Goal: Task Accomplishment & Management: Complete application form

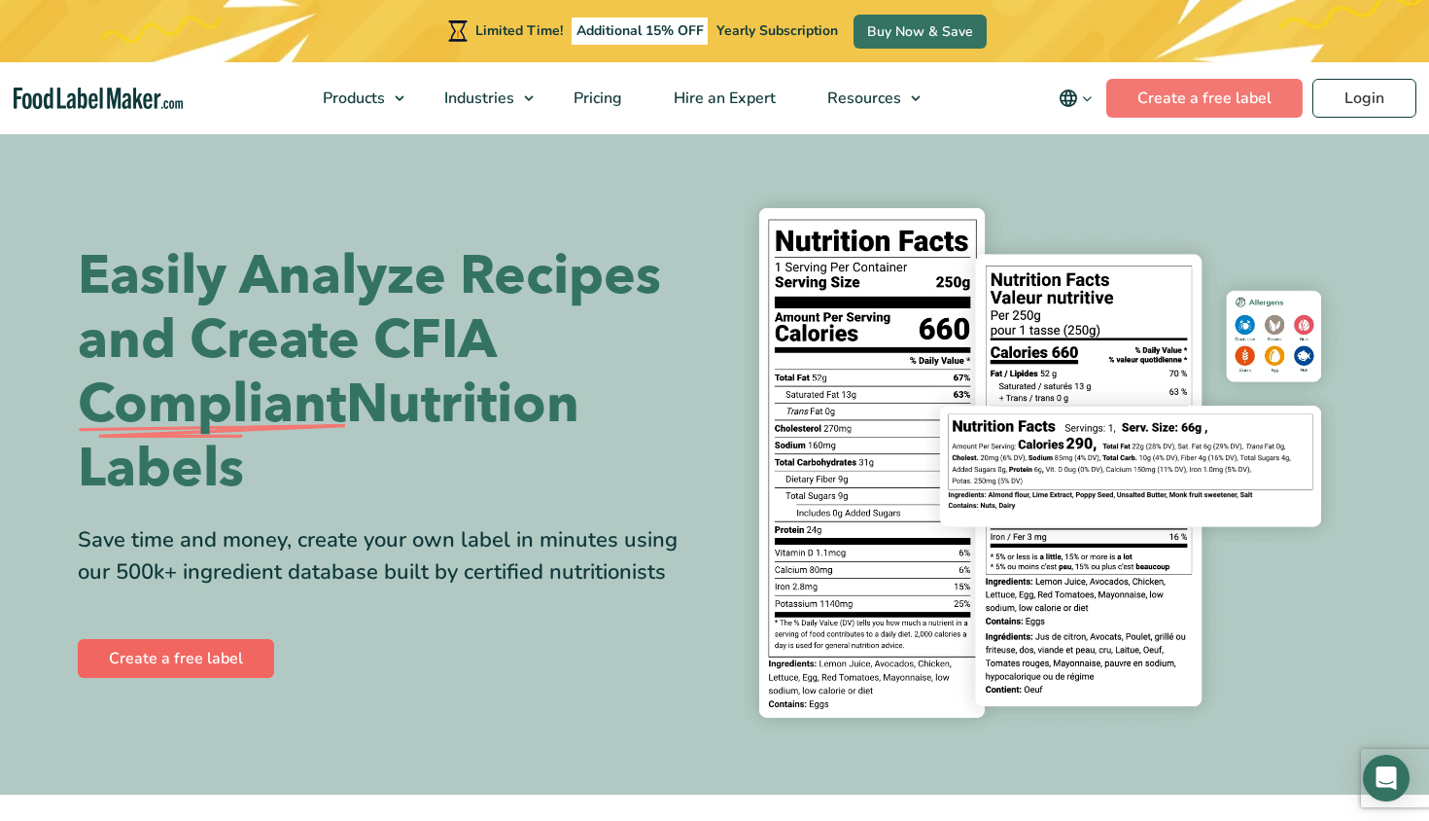
click at [212, 641] on link "Create a free label" at bounding box center [176, 658] width 196 height 39
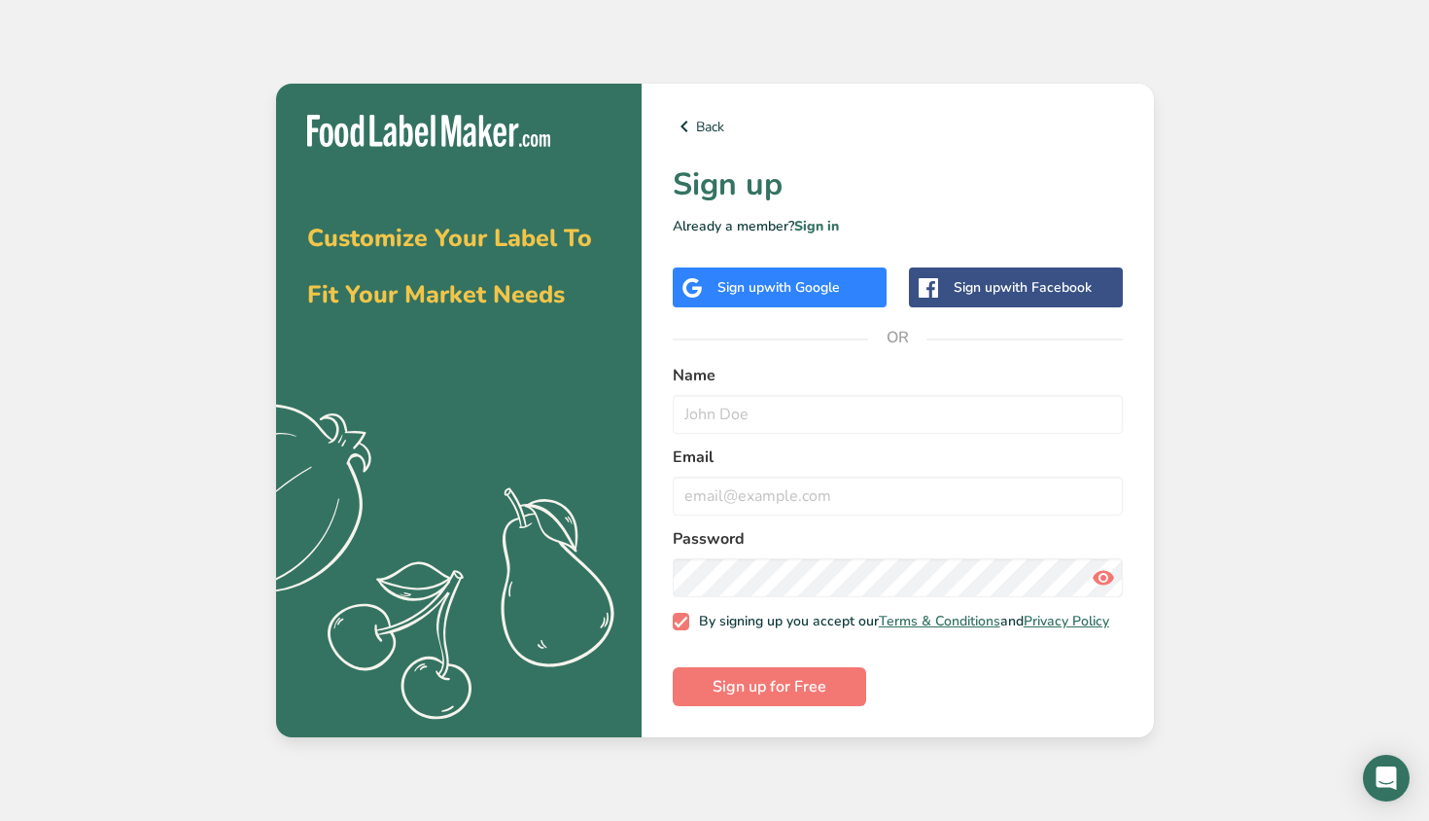
click at [777, 284] on span "with Google" at bounding box center [802, 287] width 76 height 18
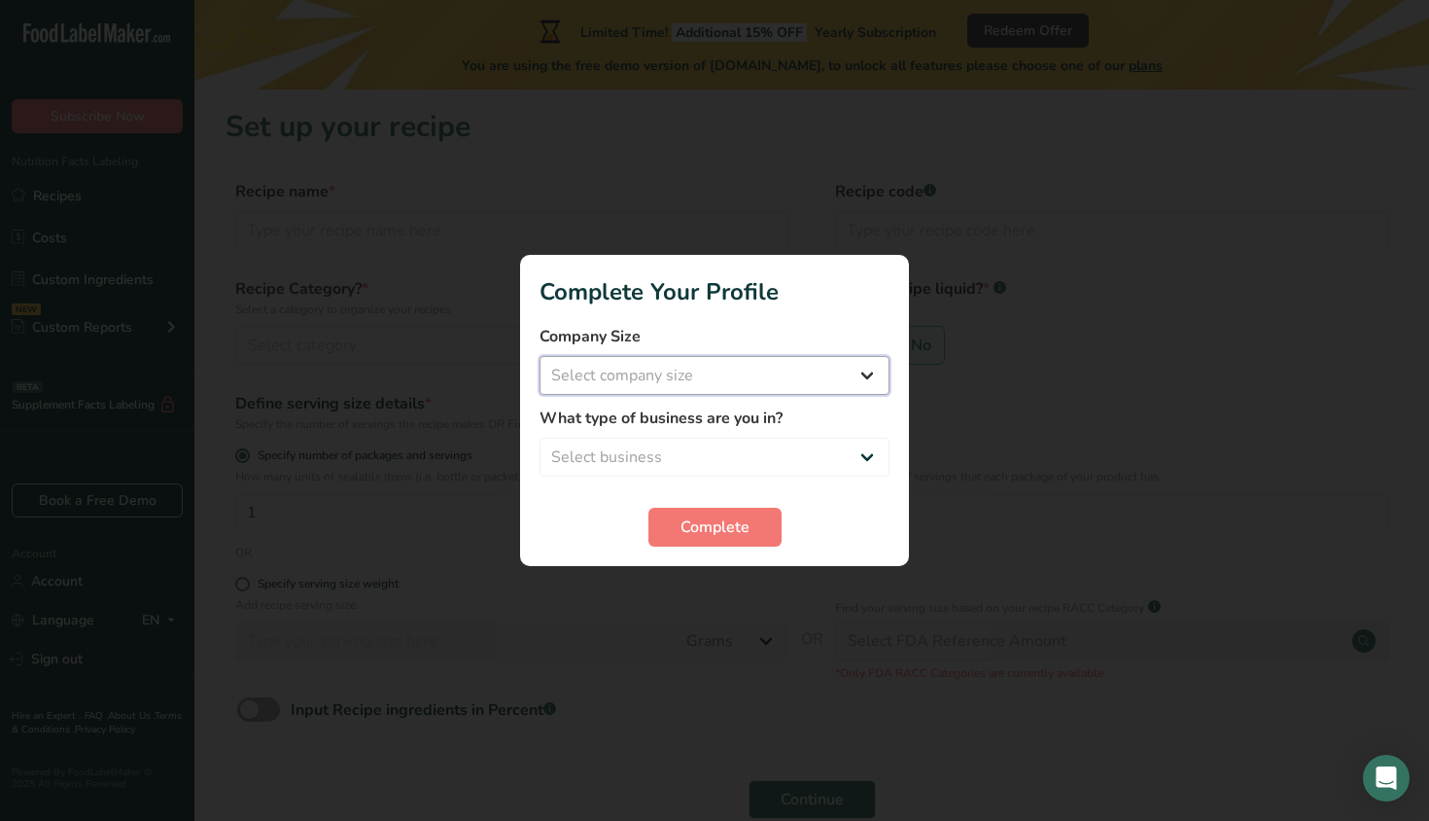
select select "1"
select select "4"
click at [728, 529] on span "Complete" at bounding box center [715, 526] width 69 height 23
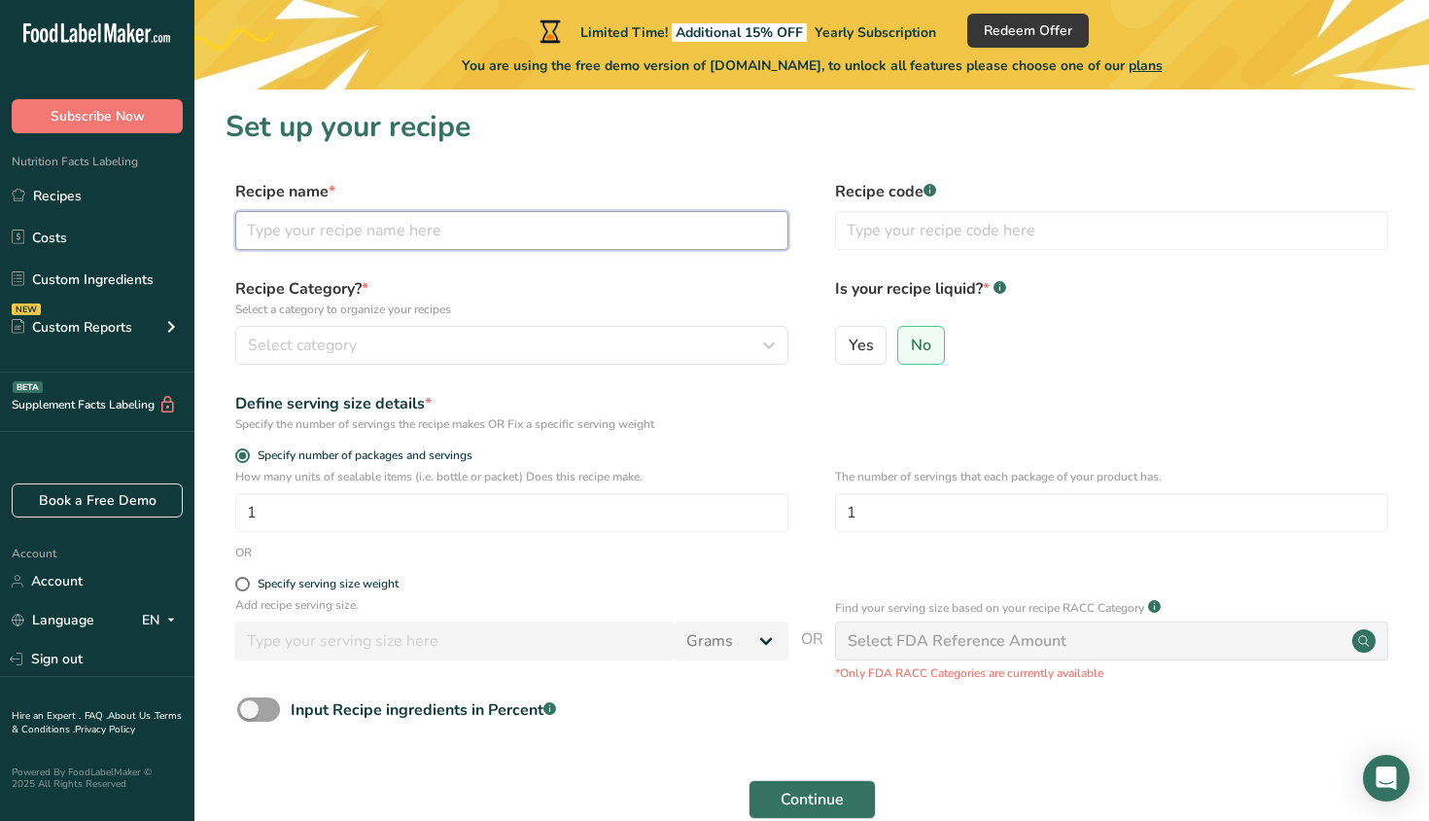
click at [670, 239] on input "text" at bounding box center [511, 230] width 553 height 39
type input "Vegan Salami"
click at [572, 340] on div "Select category" at bounding box center [506, 344] width 516 height 23
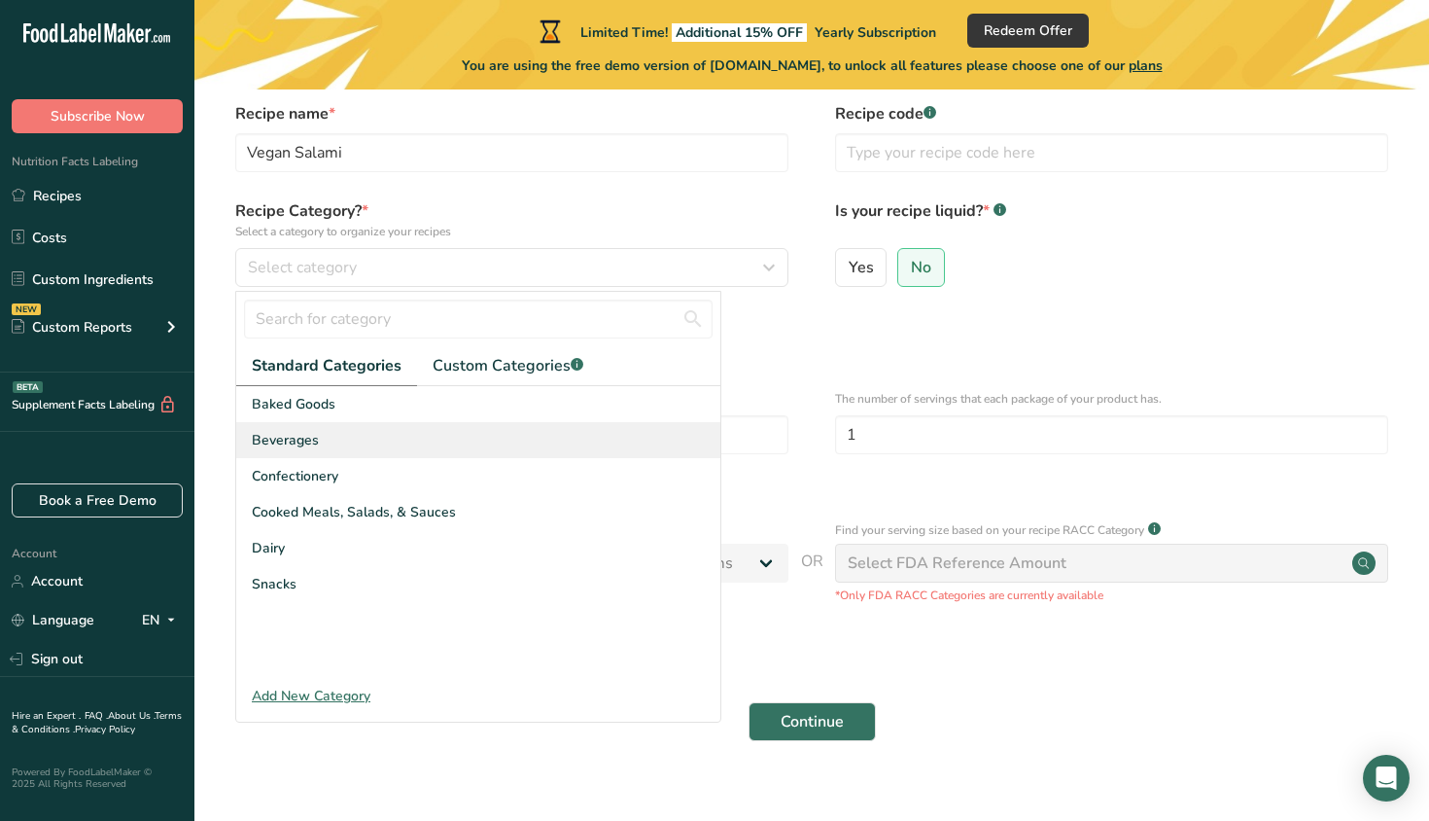
scroll to position [81, 0]
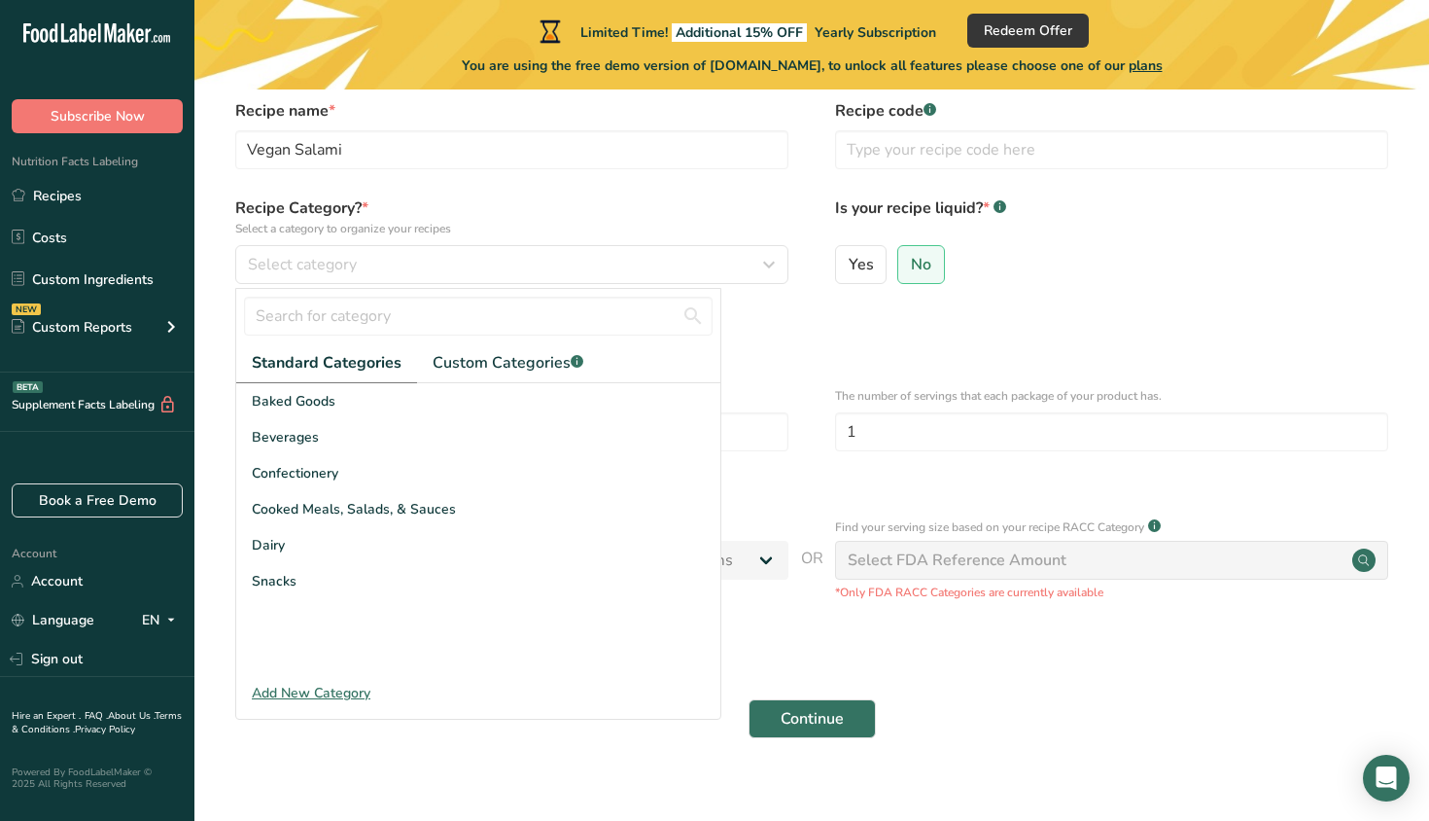
click at [327, 686] on div "Add New Category" at bounding box center [478, 692] width 484 height 20
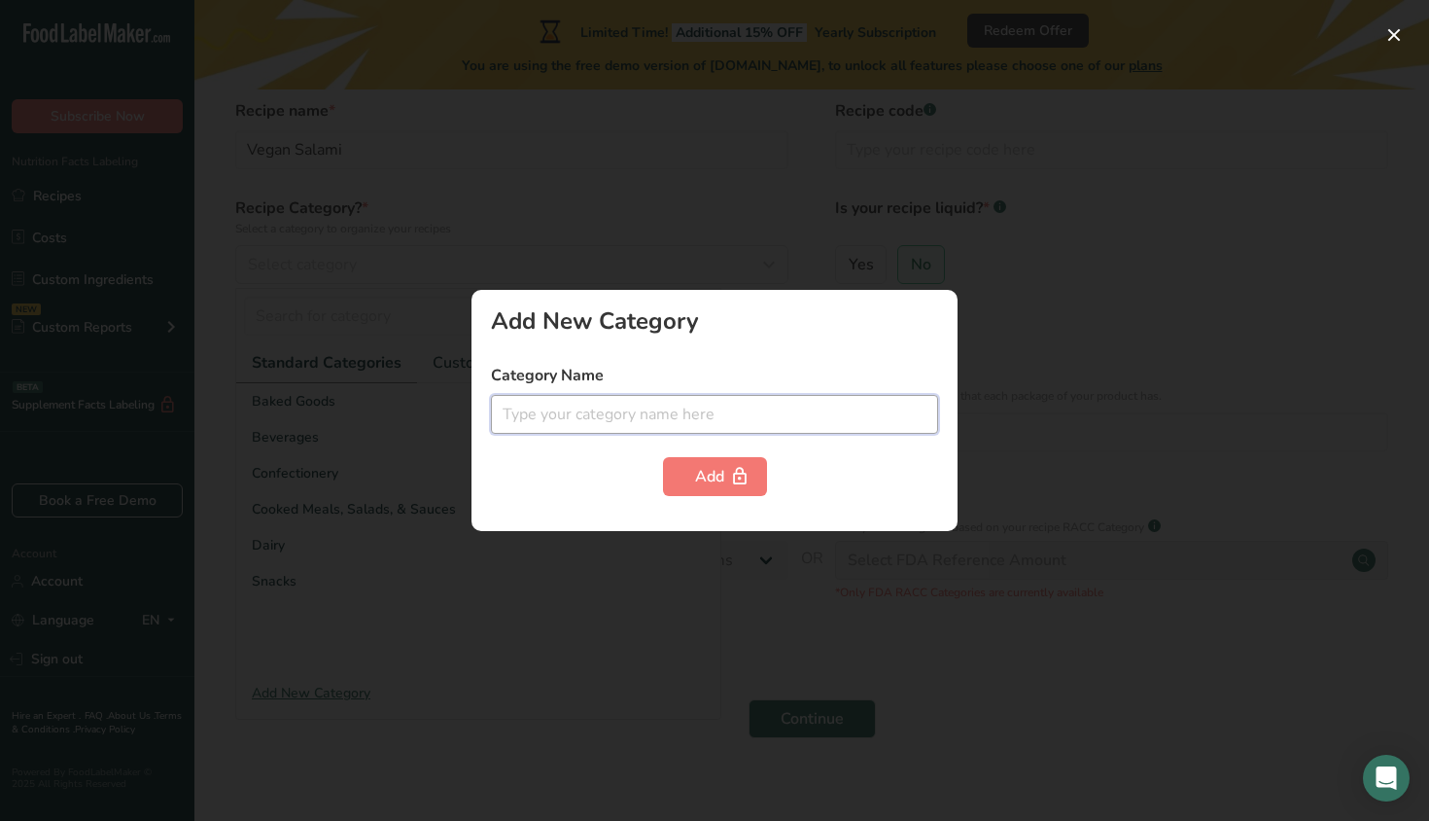
click at [605, 419] on input "text" at bounding box center [714, 414] width 447 height 39
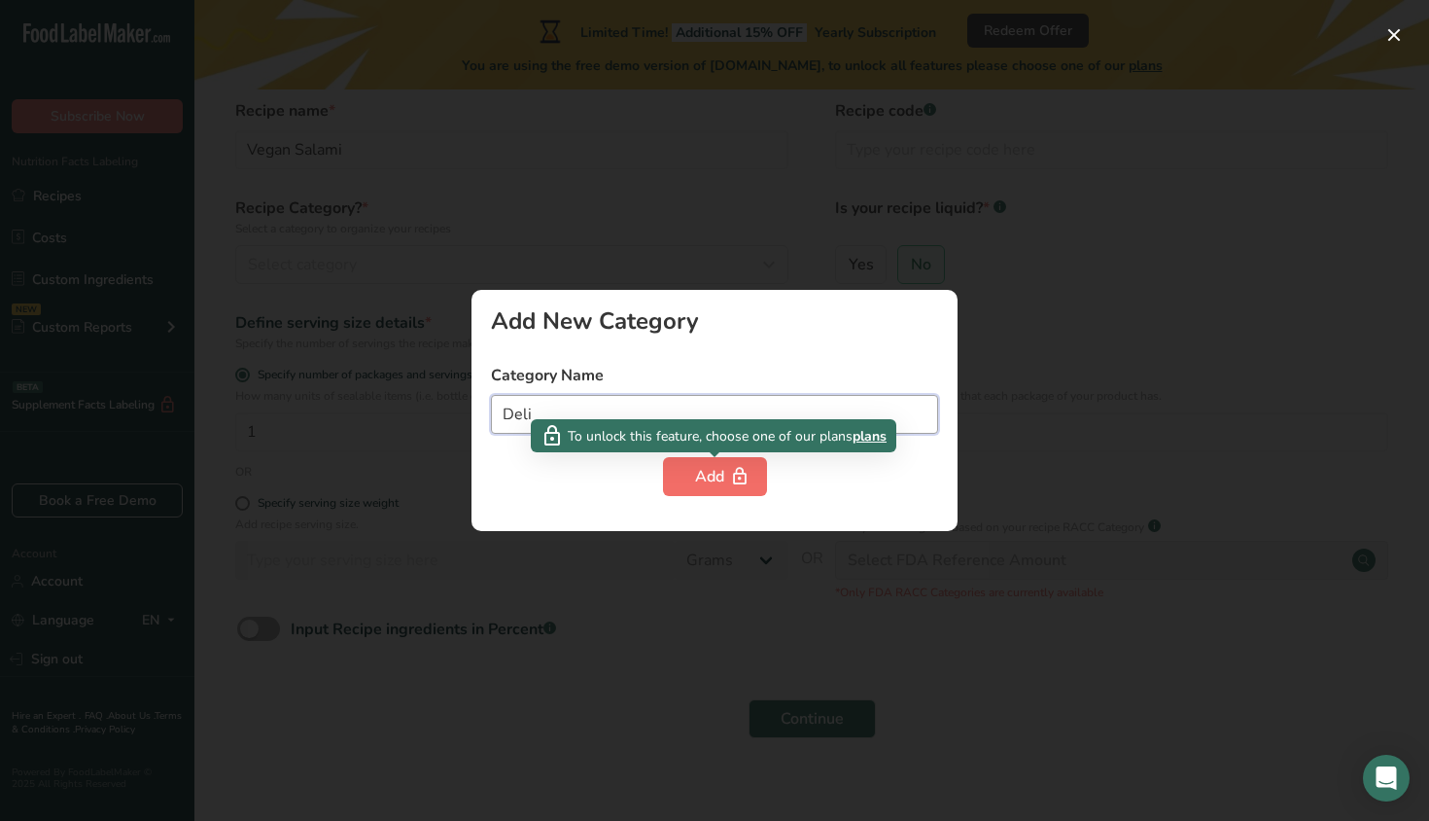
type input "Deli"
click at [723, 483] on div "Add" at bounding box center [715, 476] width 40 height 23
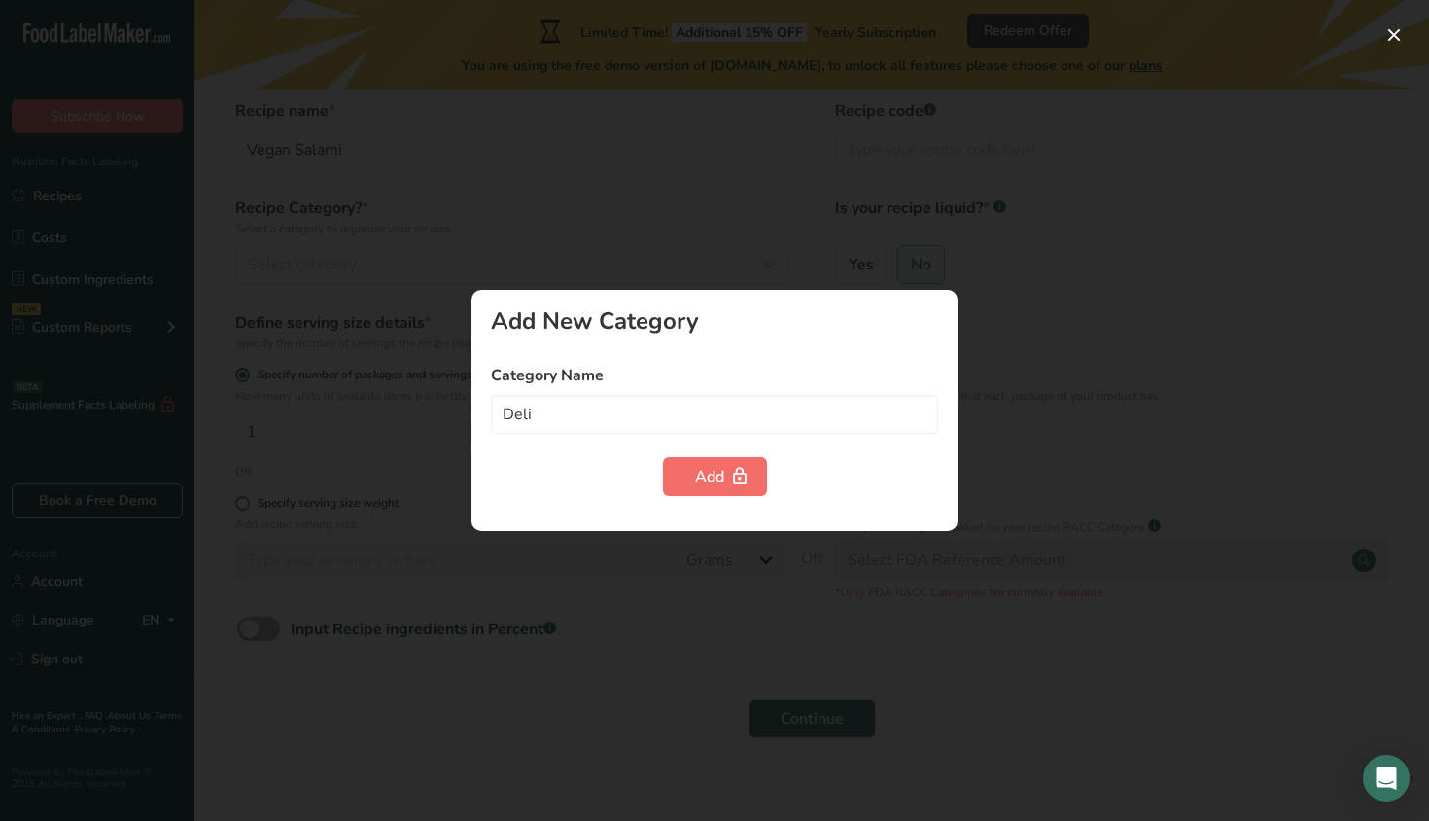
click at [713, 472] on div "Add" at bounding box center [715, 476] width 40 height 23
click at [736, 238] on div at bounding box center [714, 410] width 1429 height 821
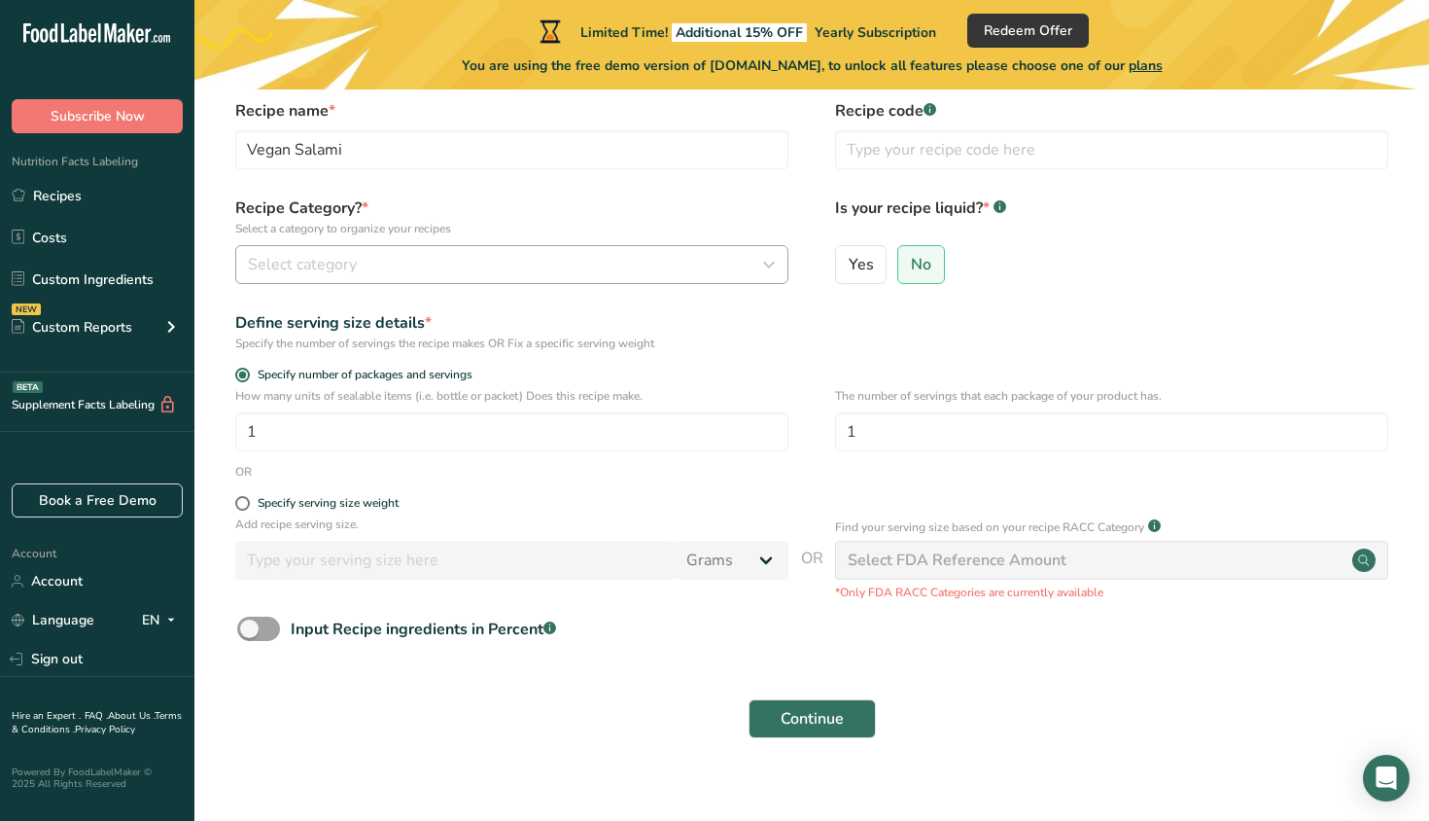
click at [459, 262] on div "Select category" at bounding box center [506, 264] width 516 height 23
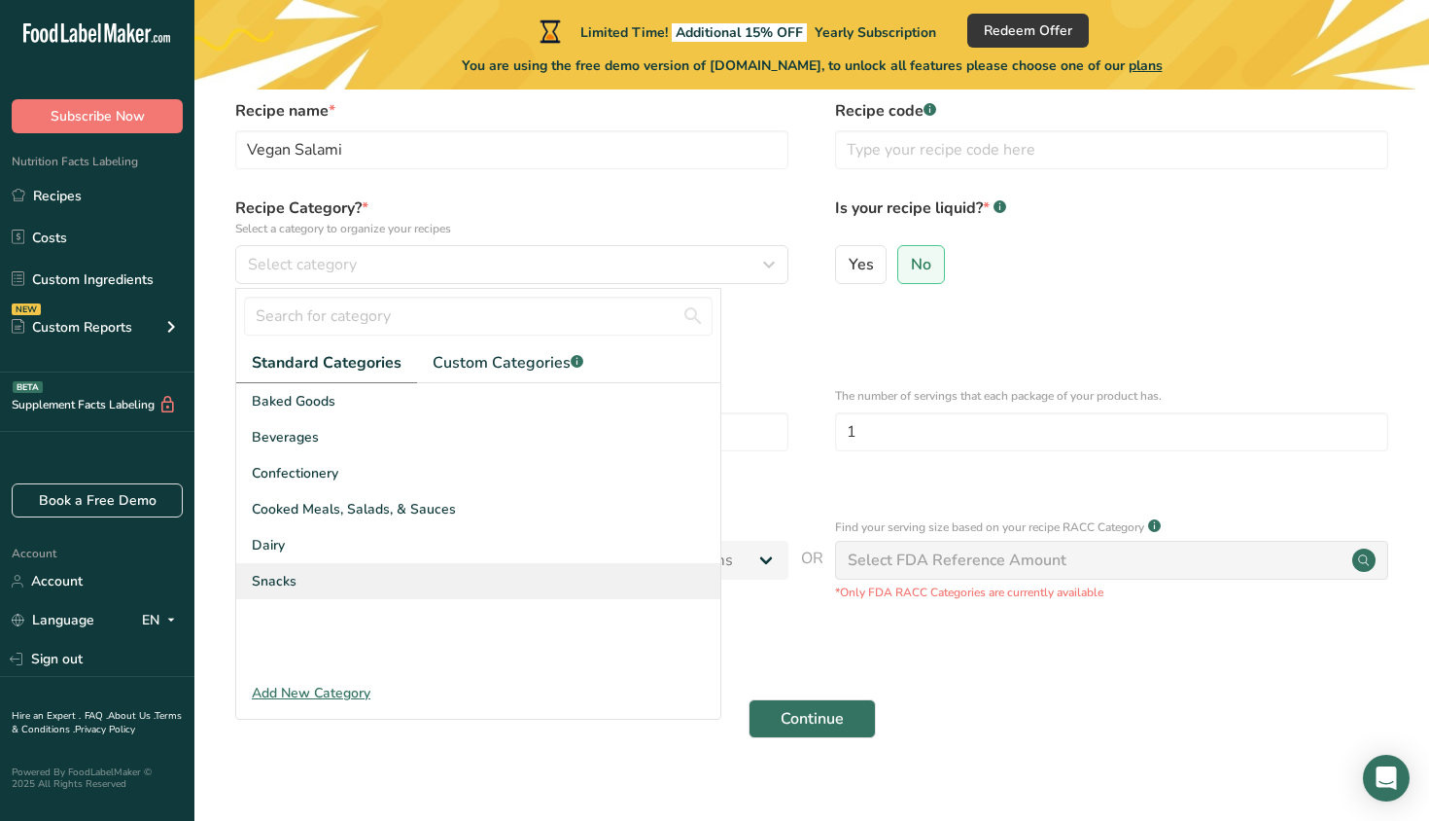
click at [273, 576] on span "Snacks" at bounding box center [274, 581] width 45 height 20
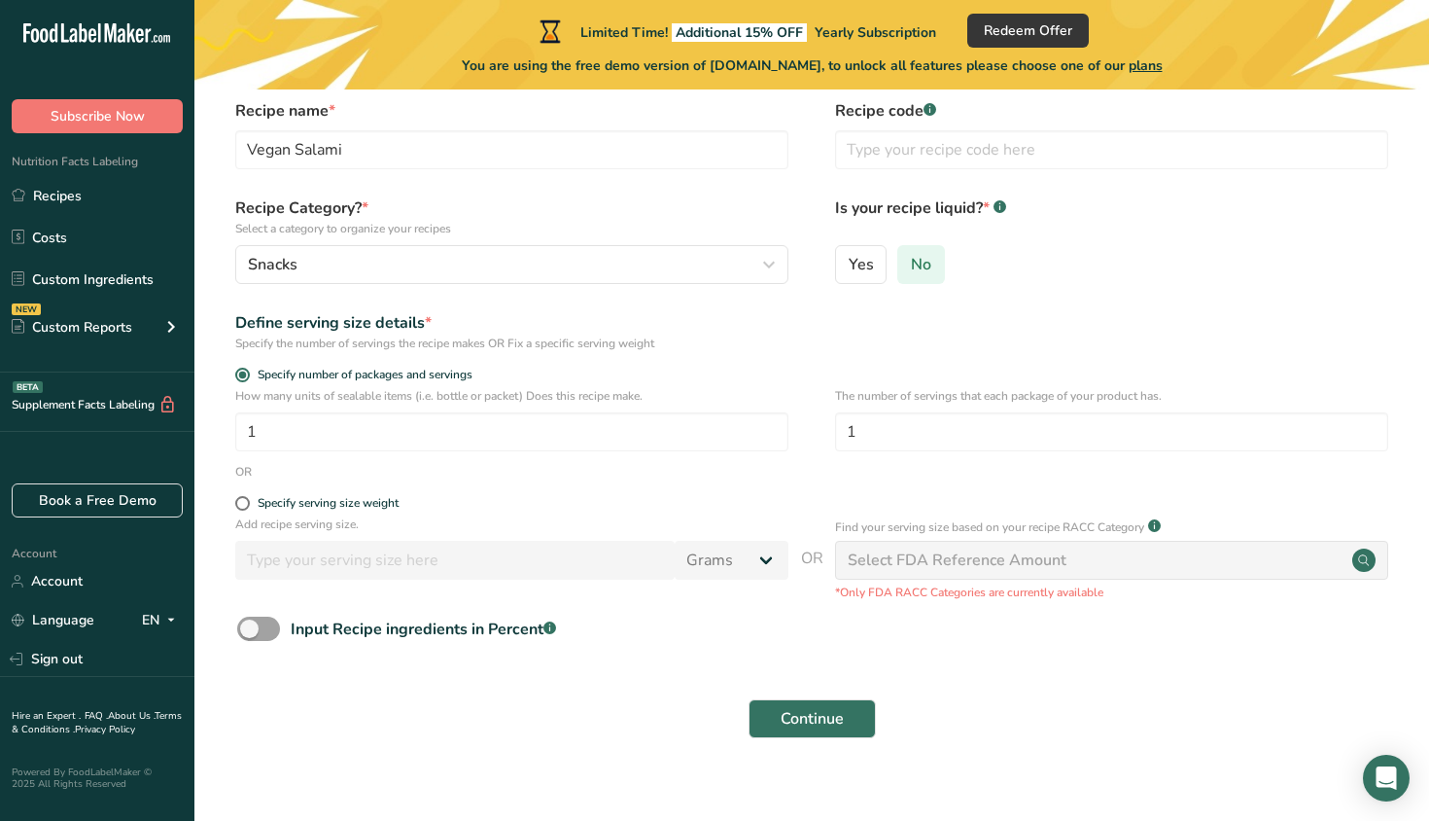
click at [921, 263] on span "No" at bounding box center [921, 264] width 20 height 19
click at [911, 263] on input "No" at bounding box center [904, 264] width 13 height 13
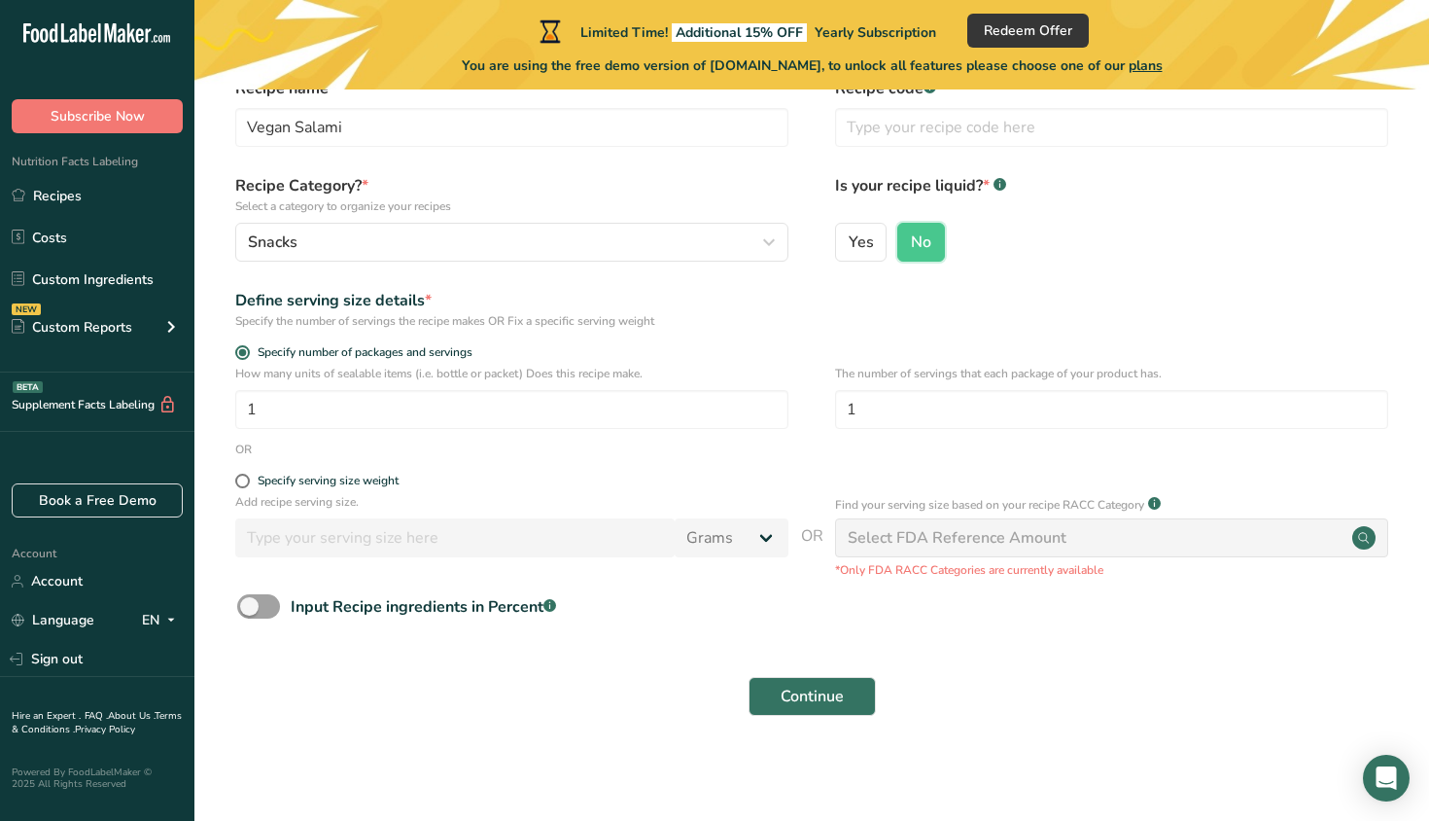
scroll to position [102, 0]
click at [265, 611] on span at bounding box center [258, 607] width 43 height 24
click at [250, 611] on input "Input Recipe ingredients in Percent .a-a{fill:#347362;}.b-a{fill:#fff;}" at bounding box center [243, 607] width 13 height 13
checkbox input "true"
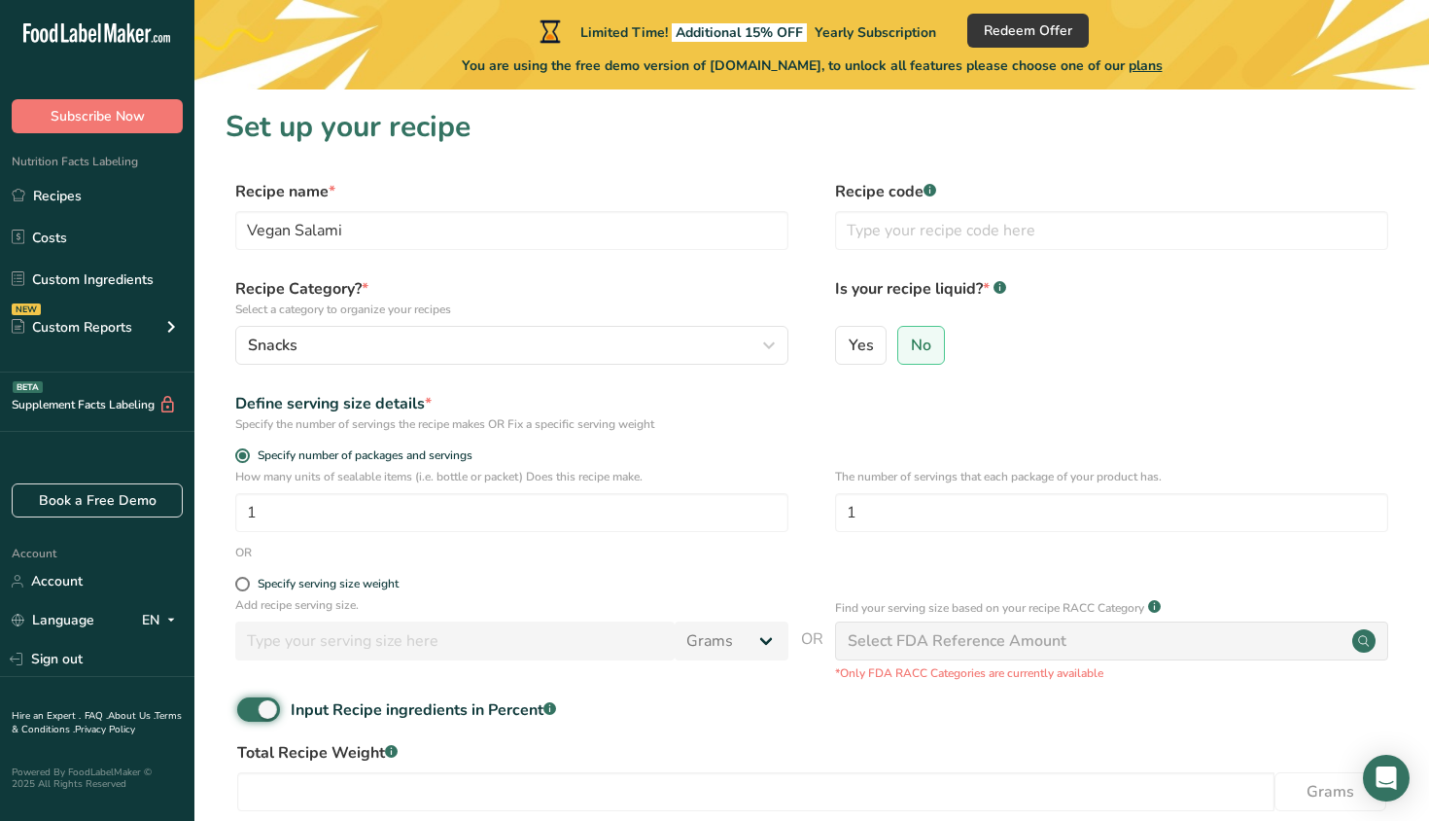
scroll to position [0, 0]
